Goal: Use online tool/utility: Use online tool/utility

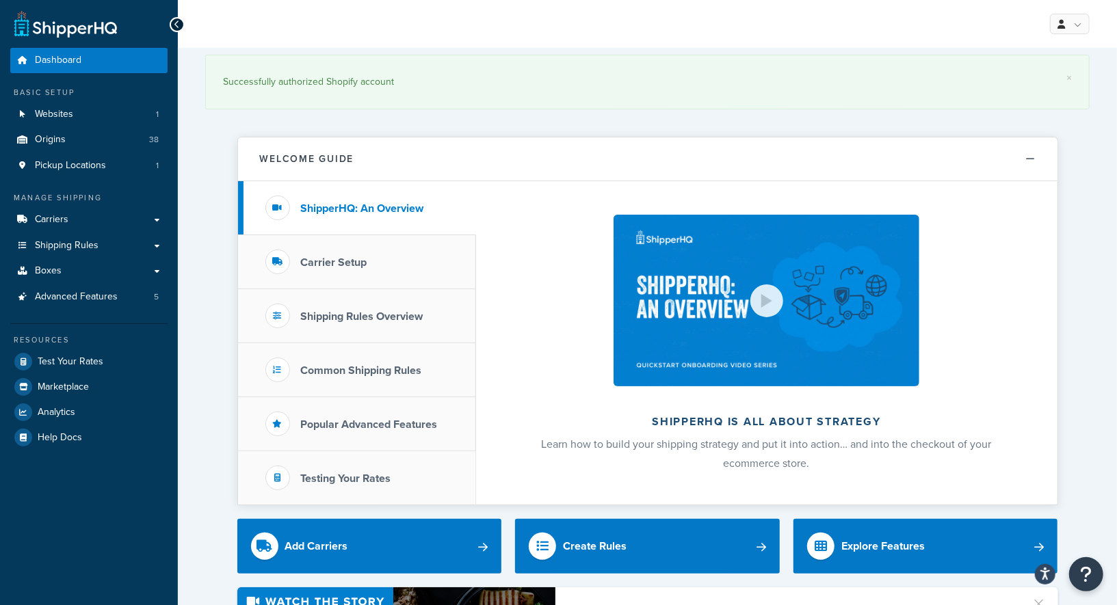
click at [97, 364] on span "Test Your Rates" at bounding box center [71, 362] width 66 height 12
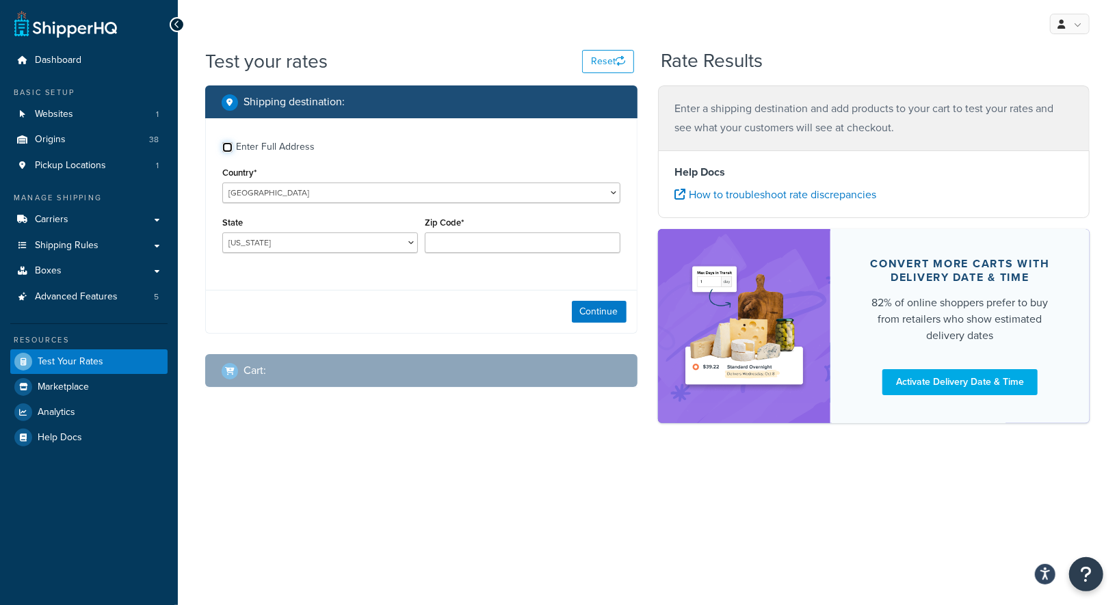
click at [228, 145] on input "Enter Full Address" at bounding box center [227, 147] width 10 height 10
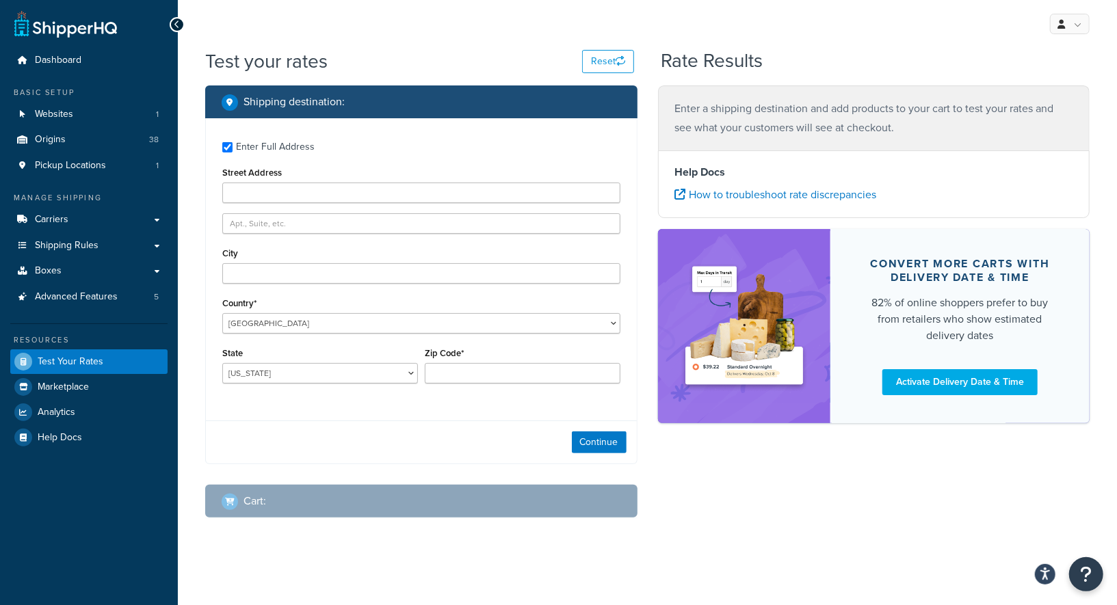
click at [235, 145] on div "Enter Full Address" at bounding box center [421, 146] width 398 height 22
click at [231, 146] on input "Enter Full Address" at bounding box center [227, 147] width 10 height 10
checkbox input "false"
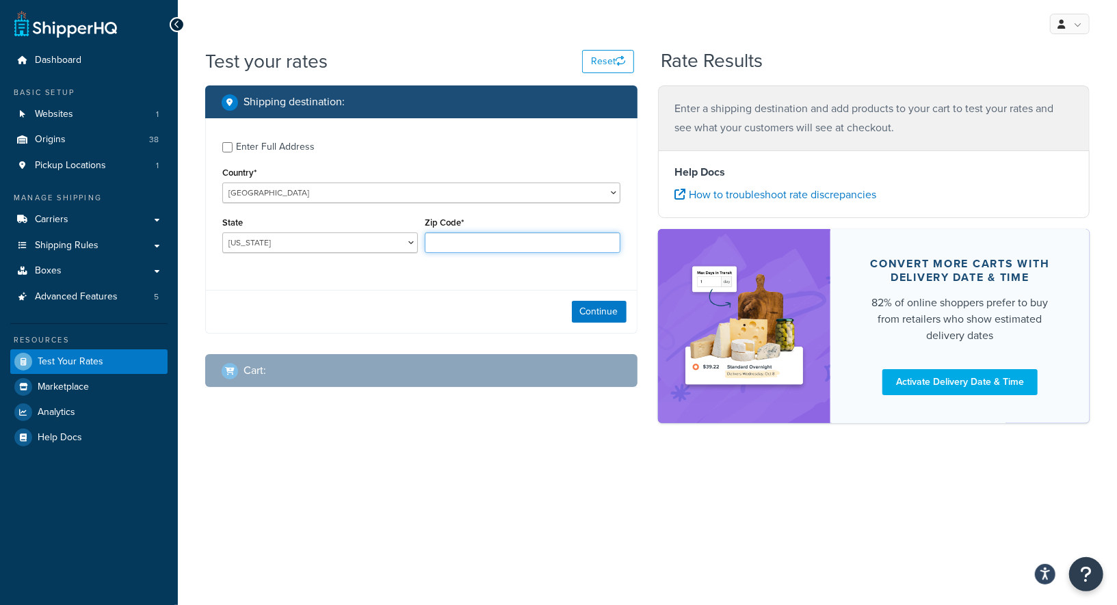
click at [445, 246] on input "Zip Code*" at bounding box center [523, 243] width 196 height 21
type input "92679"
select select "CA"
click at [603, 315] on button "Continue" at bounding box center [599, 312] width 55 height 22
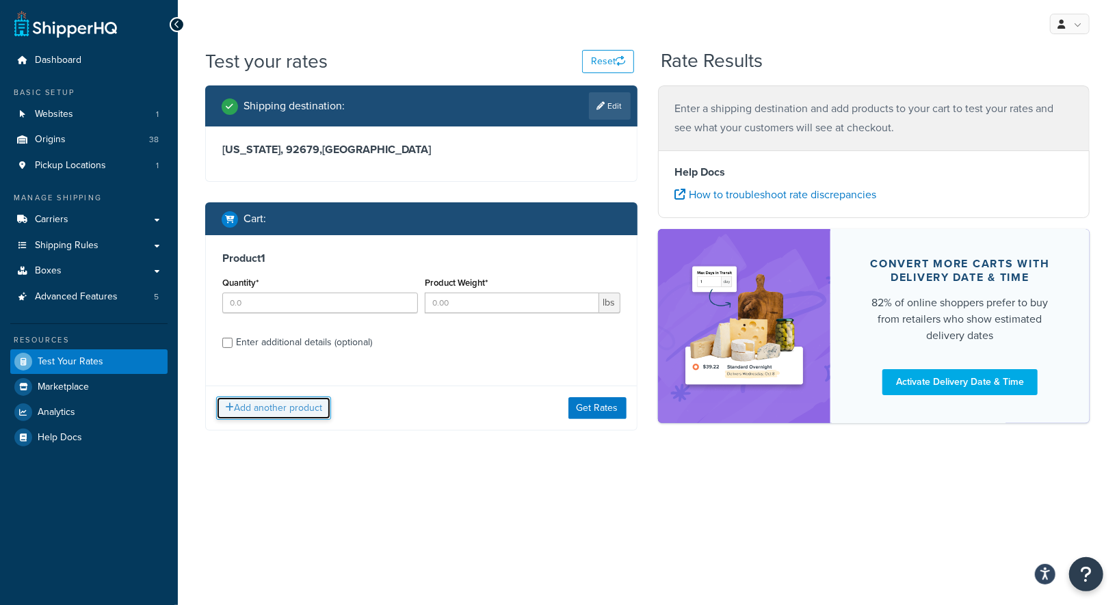
click at [296, 414] on button "Add another product" at bounding box center [273, 408] width 115 height 23
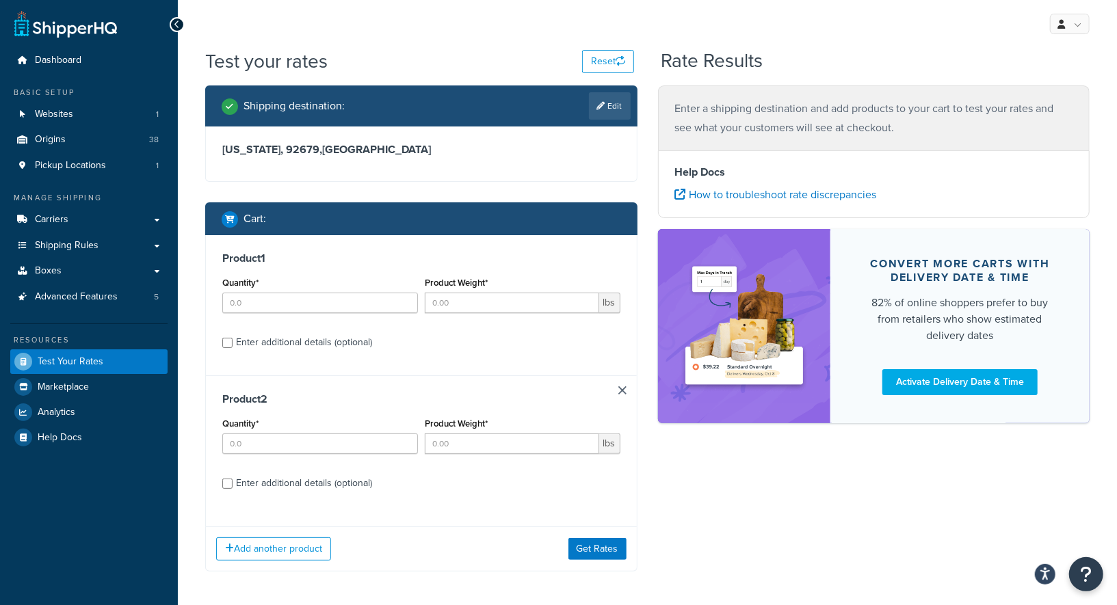
click at [233, 342] on div "Enter additional details (optional)" at bounding box center [421, 341] width 398 height 22
click at [229, 342] on input "Enter additional details (optional)" at bounding box center [227, 343] width 10 height 10
checkbox input "true"
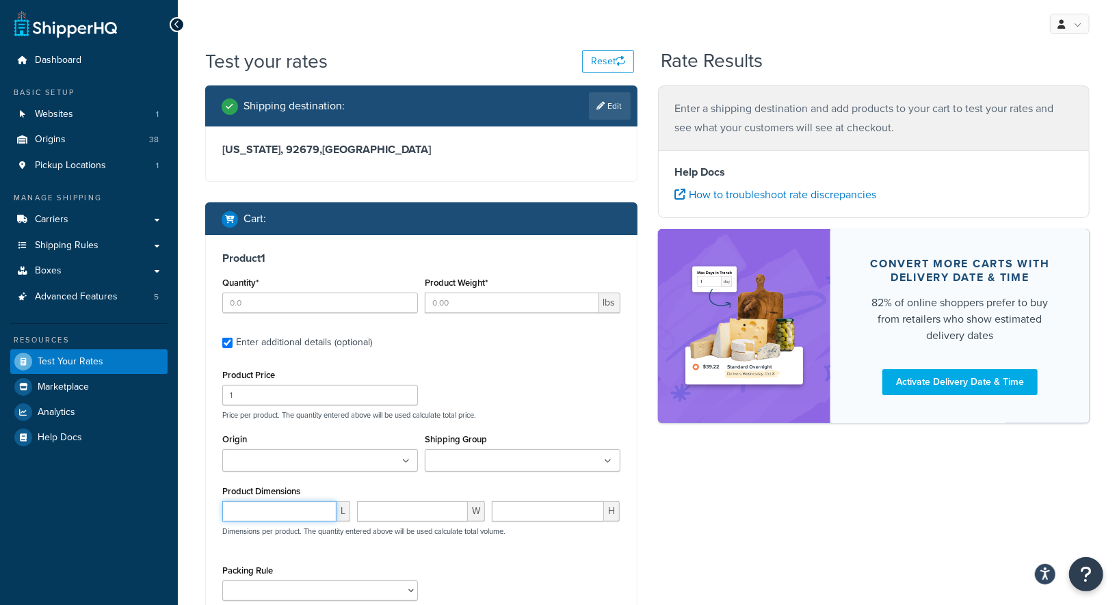
click at [280, 513] on input "number" at bounding box center [279, 511] width 114 height 21
click at [287, 462] on input "Origin" at bounding box center [286, 461] width 121 height 15
type input "sto"
type input "r"
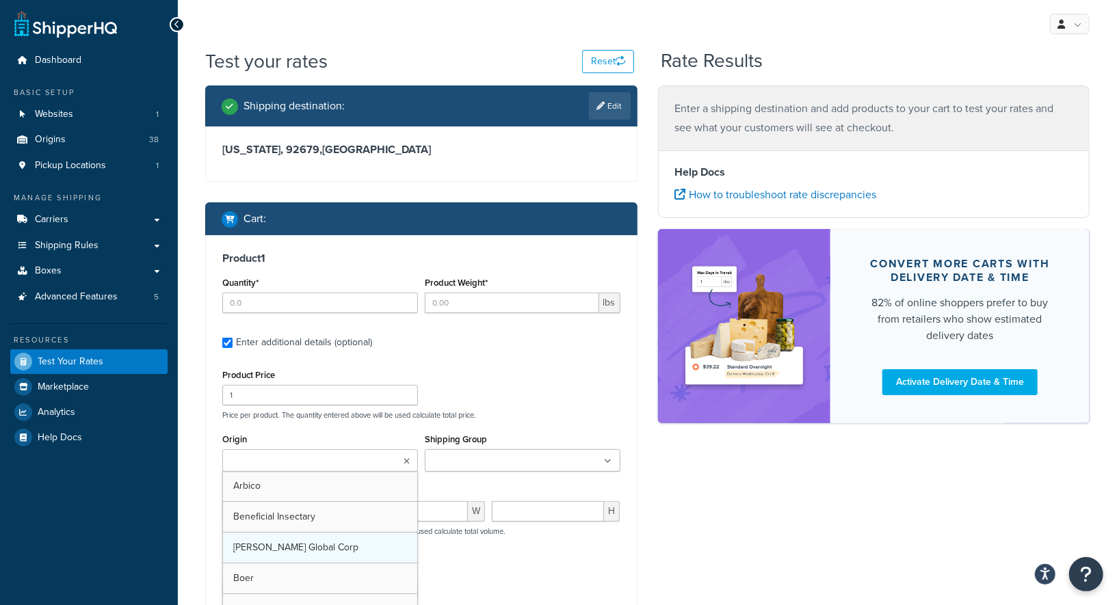
click at [465, 451] on ul at bounding box center [523, 460] width 196 height 23
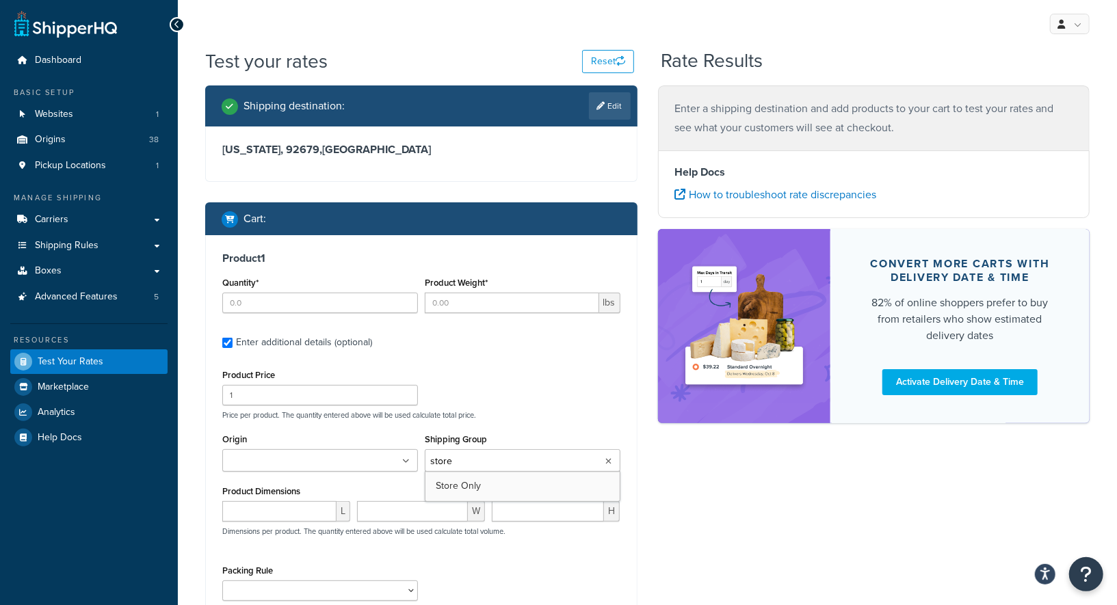
type input "store"
